Goal: Task Accomplishment & Management: Complete application form

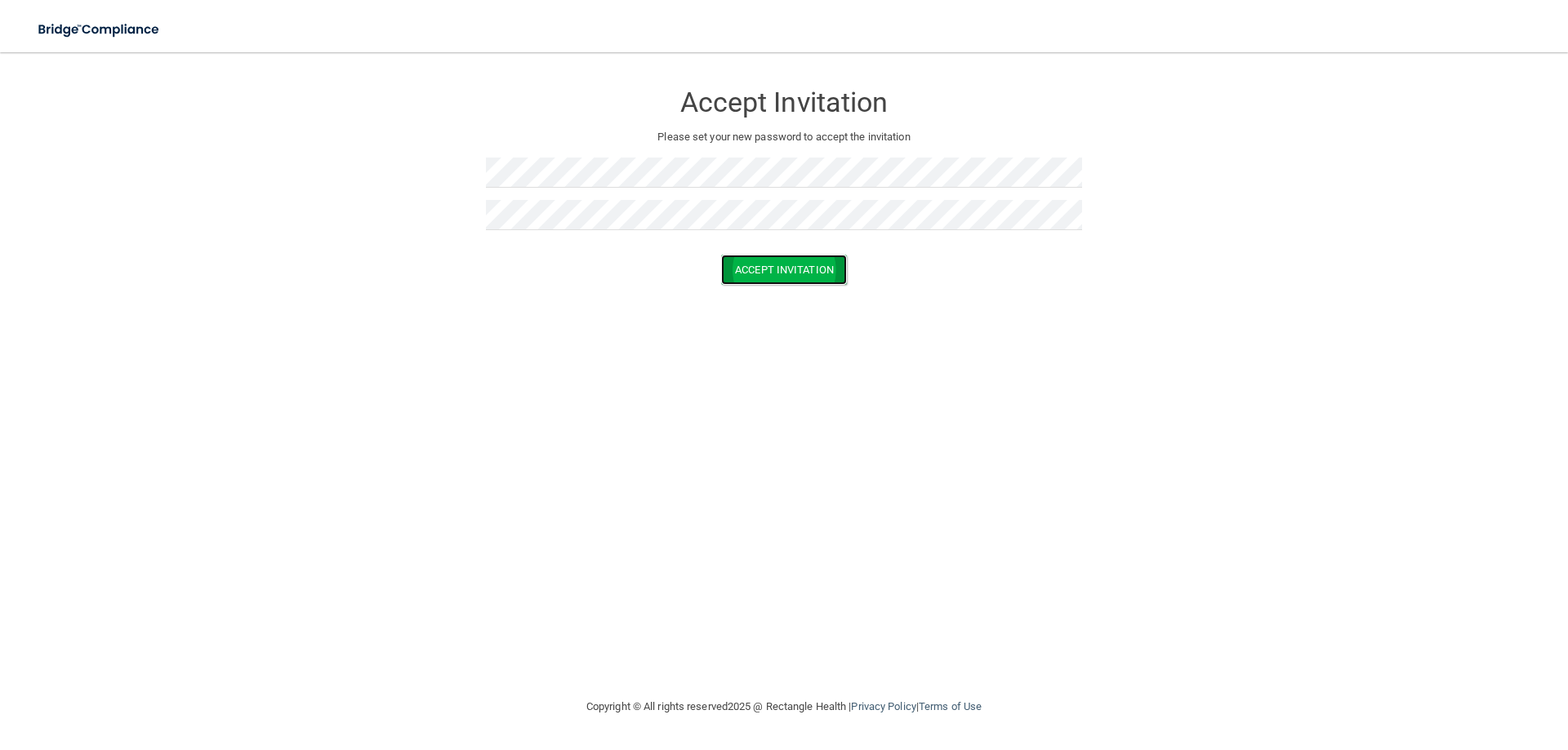
click at [800, 259] on button "Accept Invitation" at bounding box center [784, 270] width 126 height 30
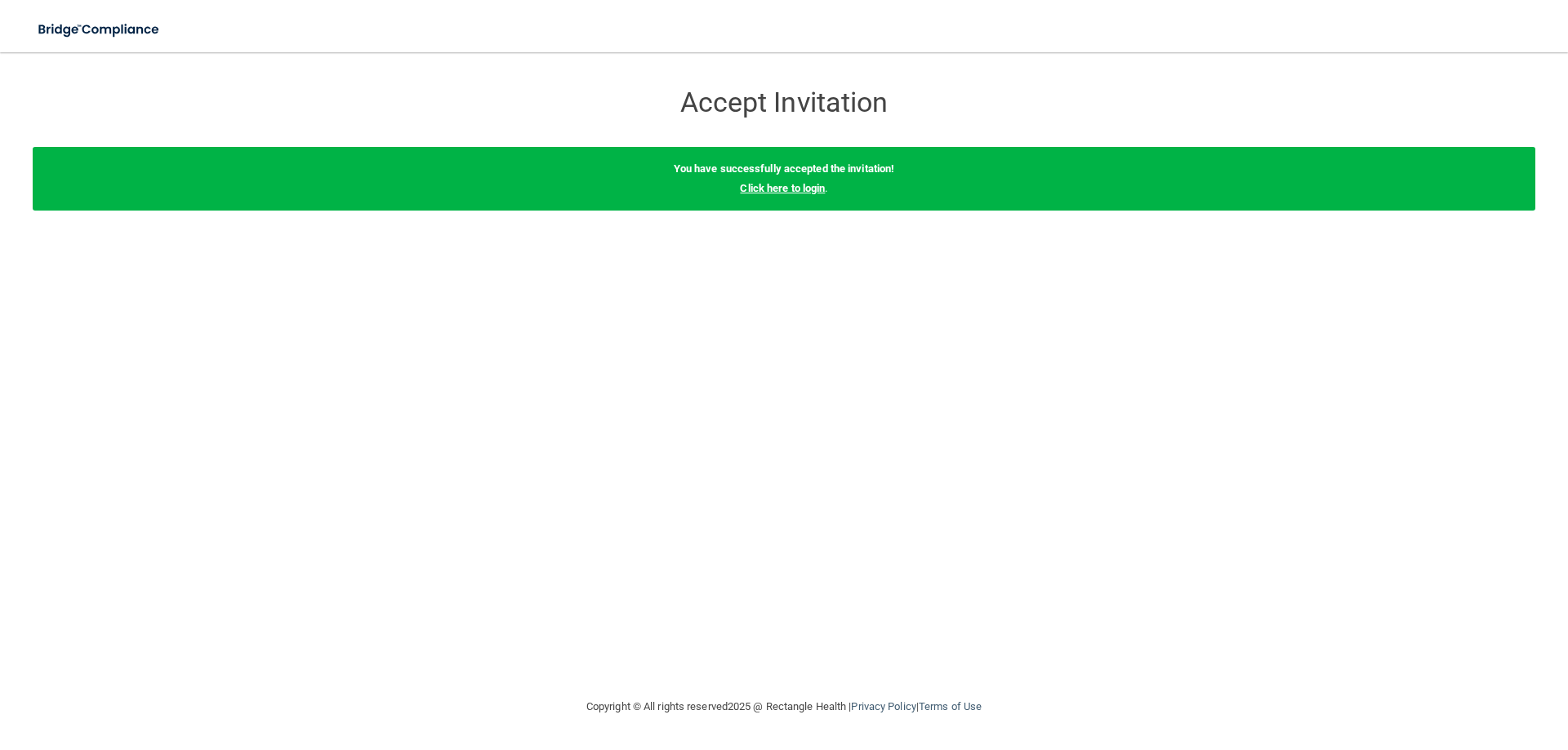
click at [808, 189] on link "Click here to login" at bounding box center [782, 188] width 85 height 12
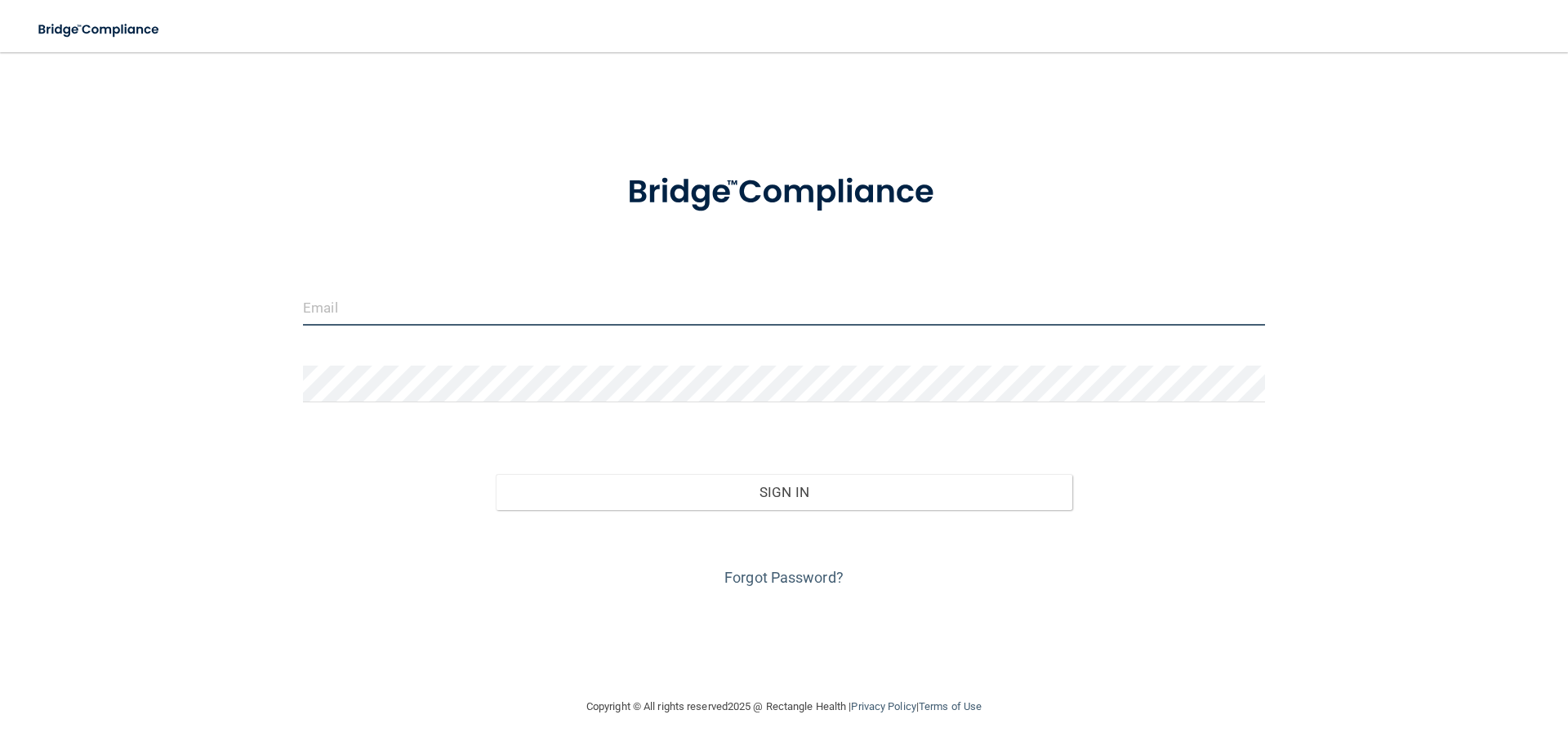
click at [601, 295] on input "email" at bounding box center [784, 306] width 962 height 36
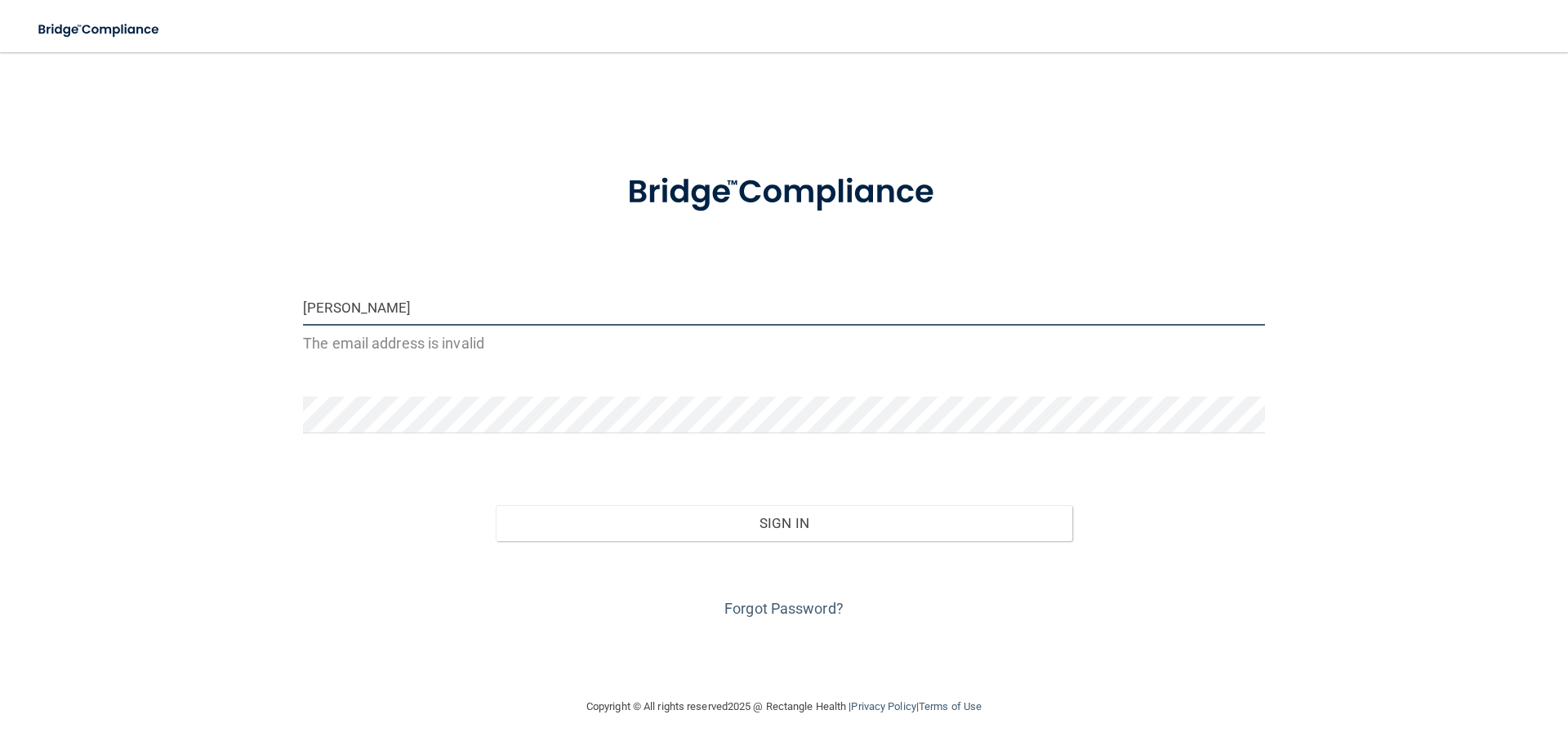
type input "[EMAIL_ADDRESS][DOMAIN_NAME]"
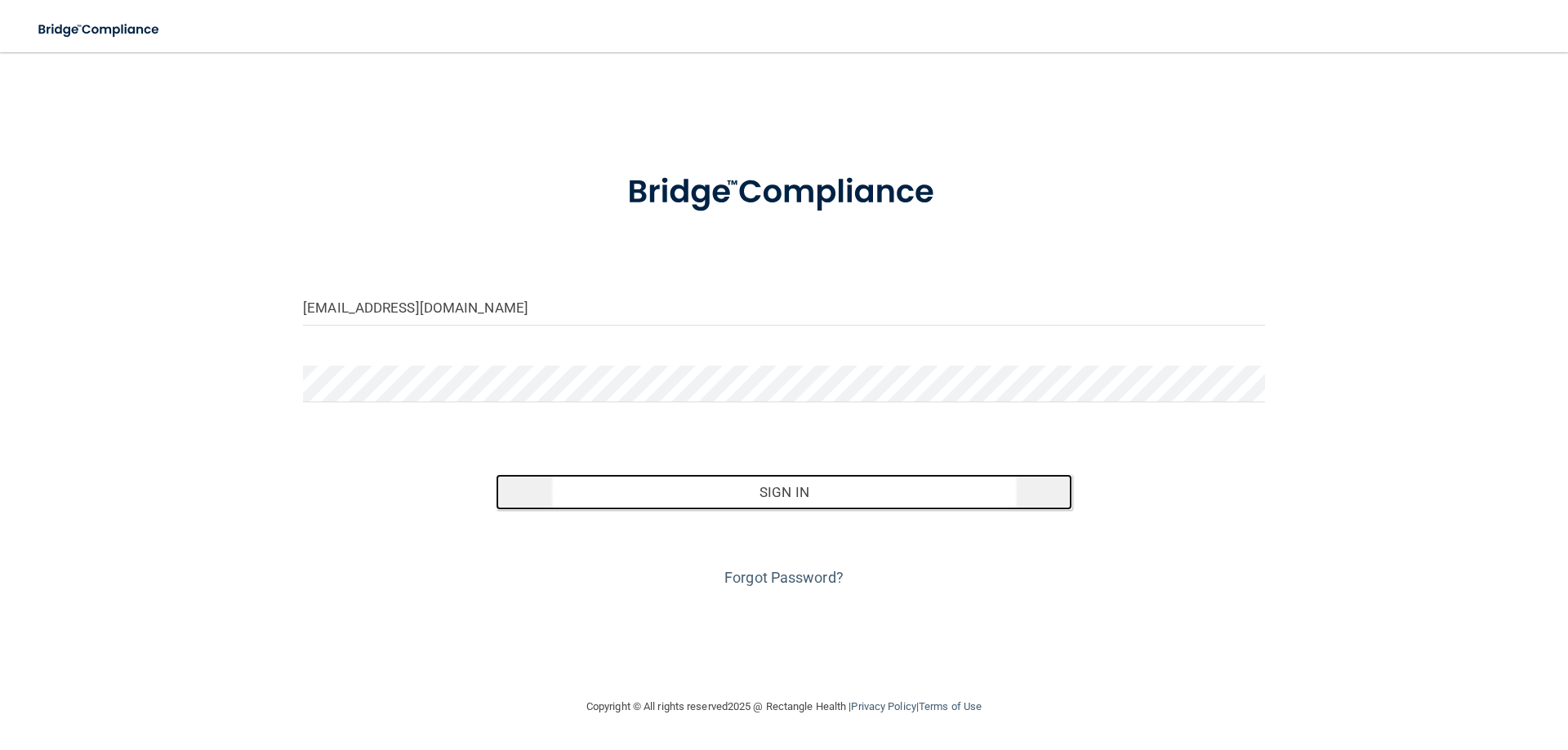
click at [658, 491] on button "Sign In" at bounding box center [784, 492] width 577 height 35
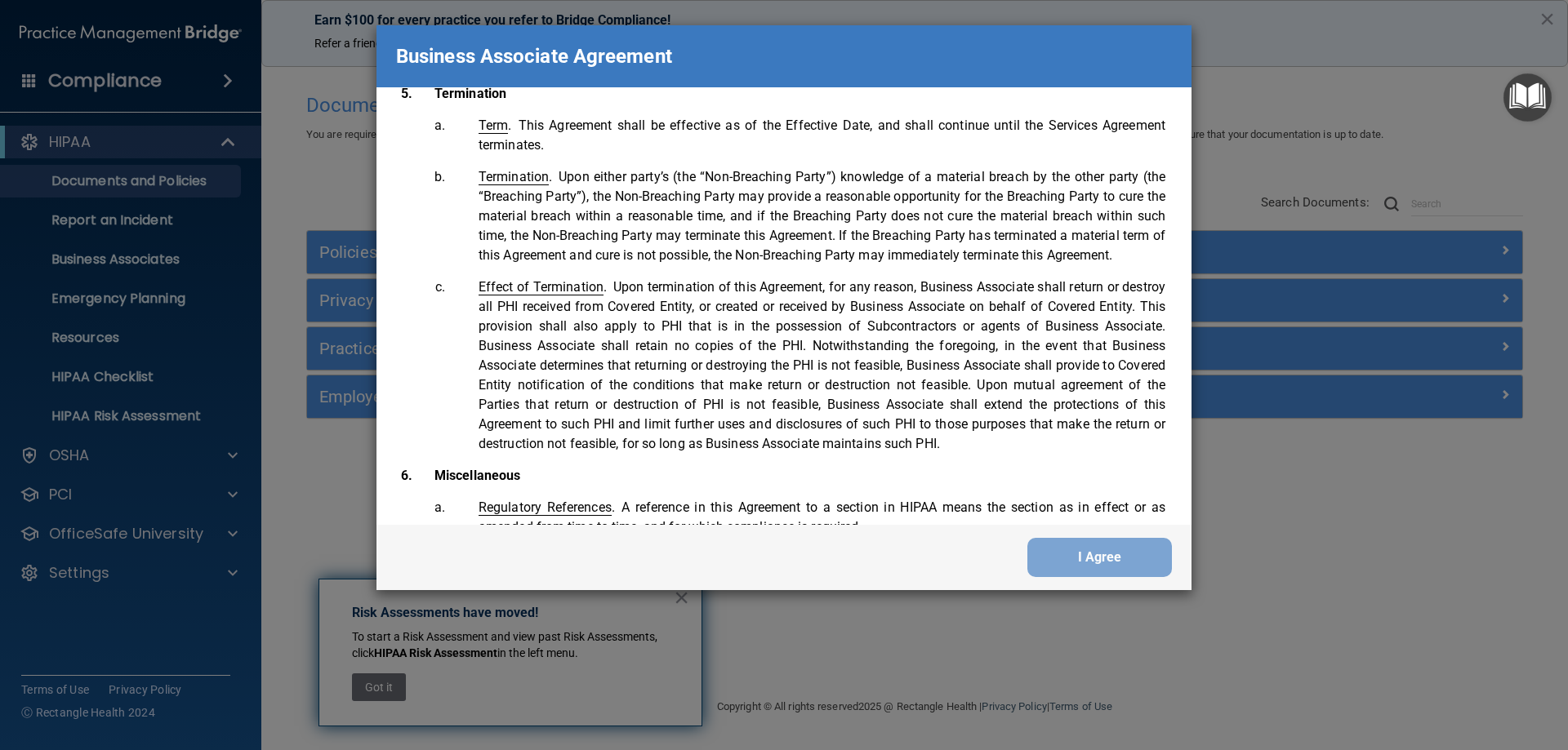
scroll to position [3330, 0]
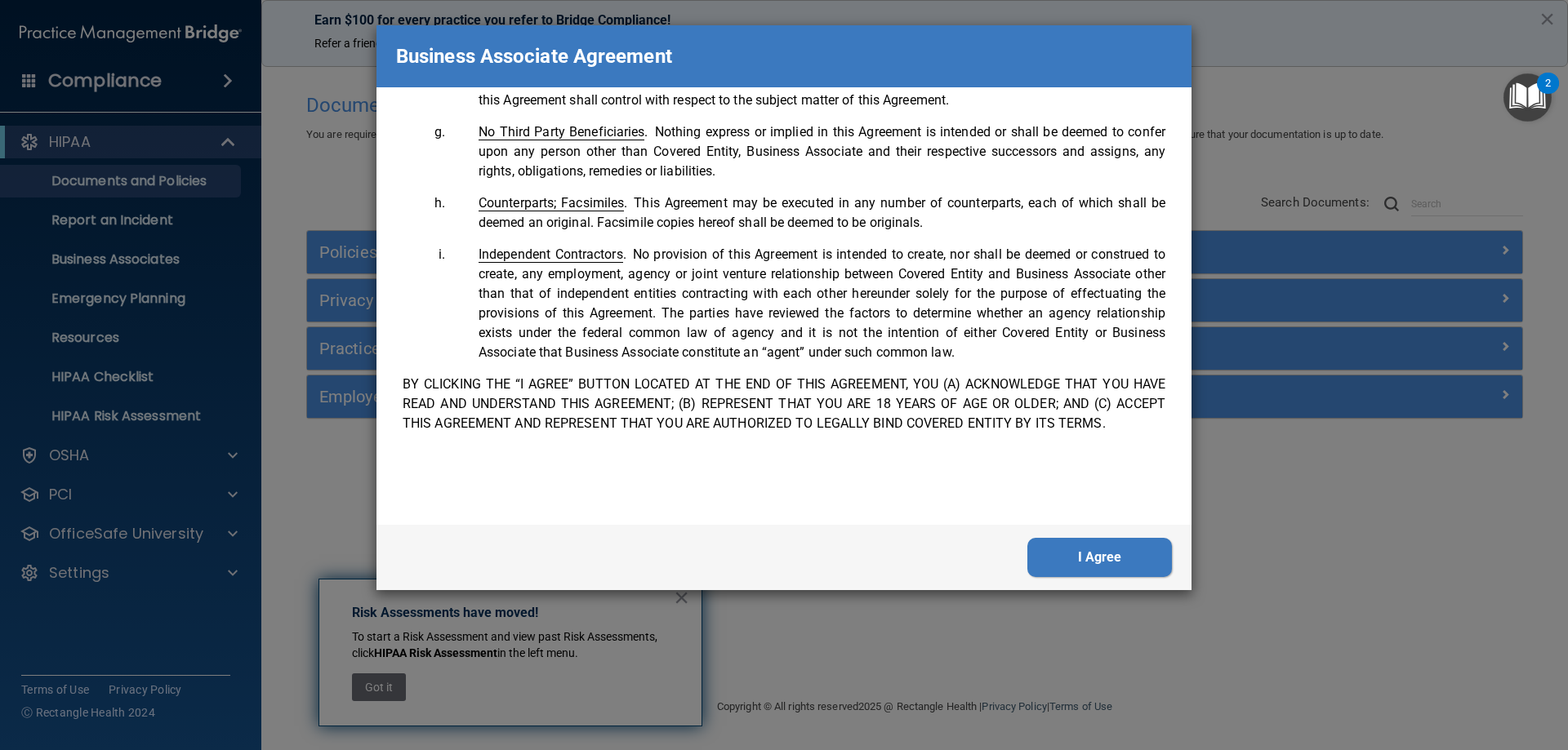
click at [1149, 552] on button "I Agree" at bounding box center [1099, 558] width 145 height 39
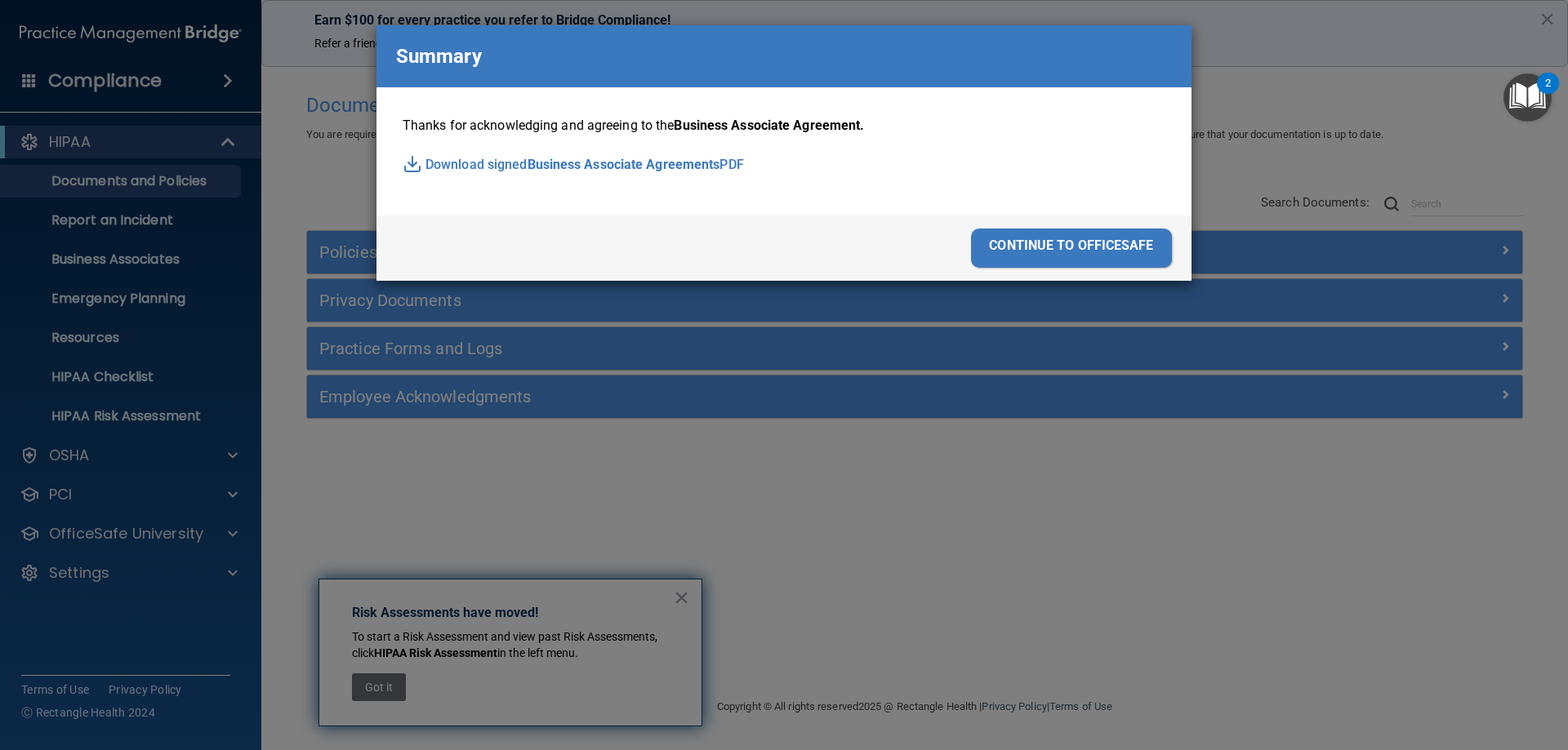
click at [565, 162] on span "Business Associate Agreements" at bounding box center [624, 164] width 192 height 24
click at [1094, 251] on div "continue to officesafe" at bounding box center [1070, 248] width 201 height 39
